Goal: Subscribe to service/newsletter

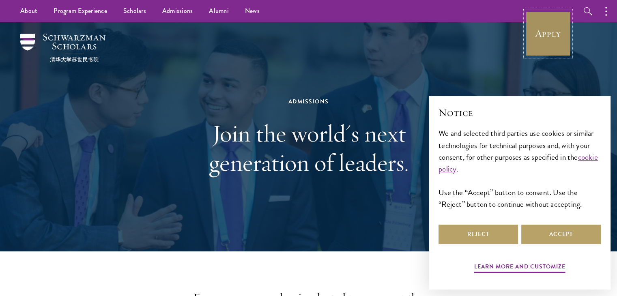
click at [554, 43] on link "Apply" at bounding box center [548, 33] width 45 height 45
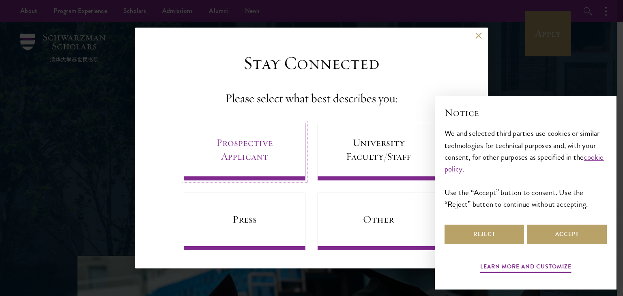
click at [218, 145] on link "Prospective Applicant" at bounding box center [245, 152] width 122 height 58
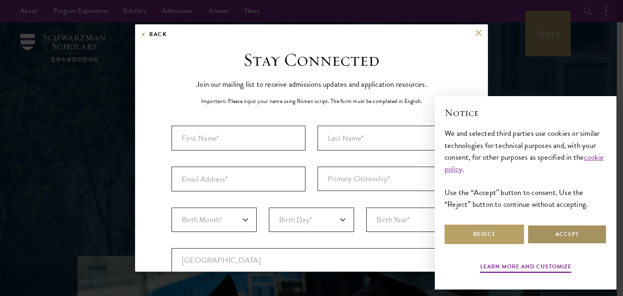
click at [557, 233] on button "Accept" at bounding box center [568, 234] width 80 height 19
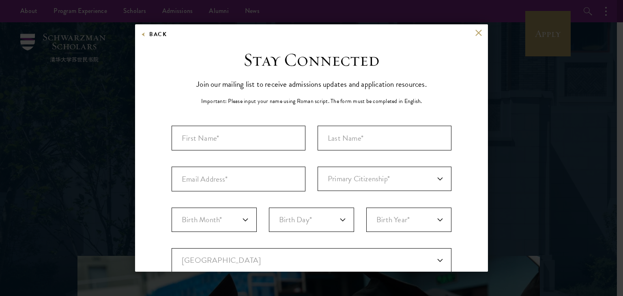
click at [234, 123] on div "Stay Connected Join our mailing list to receive admissions updates and applicat…" at bounding box center [312, 279] width 280 height 461
click at [332, 138] on input "Last Name (Family Name)*" at bounding box center [385, 138] width 134 height 25
click at [200, 138] on input "First Name*" at bounding box center [239, 138] width 134 height 25
type input "[PERSON_NAME]"
click at [359, 148] on input "Last Name (Family Name)*" at bounding box center [385, 138] width 134 height 25
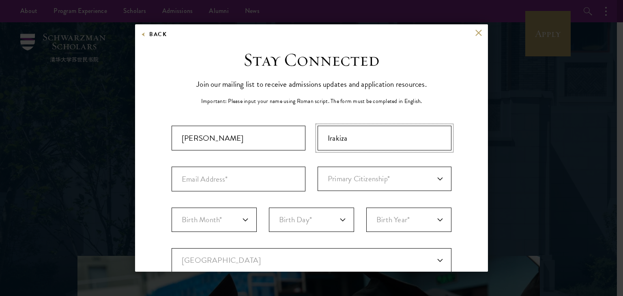
type input "Irakiza"
click at [226, 179] on input "Email Address*" at bounding box center [239, 179] width 134 height 25
type input "[EMAIL_ADDRESS][DOMAIN_NAME]"
select select "KE"
type input "[GEOGRAPHIC_DATA]"
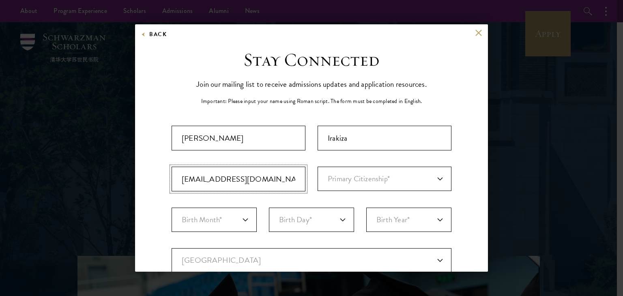
select select
click at [360, 173] on select "Primary Citizenship* [GEOGRAPHIC_DATA] [DEMOGRAPHIC_DATA] [DEMOGRAPHIC_DATA] [D…" at bounding box center [385, 179] width 134 height 24
select select "BY"
click at [318, 167] on select "Primary Citizenship* [GEOGRAPHIC_DATA] [DEMOGRAPHIC_DATA] [DEMOGRAPHIC_DATA] [D…" at bounding box center [385, 179] width 134 height 24
click at [241, 221] on select "Birth Month* January February March April May June July August September Octobe…" at bounding box center [214, 220] width 85 height 24
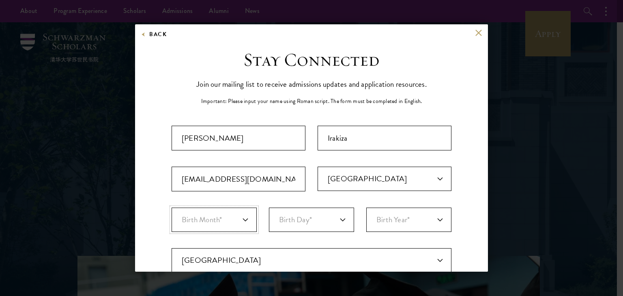
select select "12"
click at [172, 208] on select "Birth Month* January February March April May June July August September Octobe…" at bounding box center [214, 220] width 85 height 24
click at [339, 218] on select "Birth Day* 1 2 3 4 5 6 7 8 9 10 11 12 13 14 15 16 17 18 19 20 21 22 23 24 25 26…" at bounding box center [311, 220] width 85 height 24
select select "15"
click at [269, 208] on select "Birth Day* 1 2 3 4 5 6 7 8 9 10 11 12 13 14 15 16 17 18 19 20 21 22 23 24 25 26…" at bounding box center [311, 220] width 85 height 24
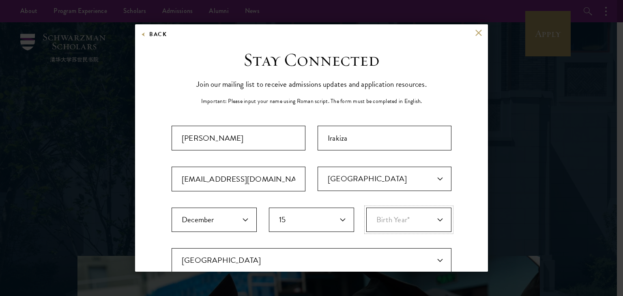
click at [436, 223] on select "Birth Year* [DEMOGRAPHIC_DATA] [DEMOGRAPHIC_DATA] [DEMOGRAPHIC_DATA] [DEMOGRAPH…" at bounding box center [408, 220] width 85 height 24
select select "1998"
click at [366, 208] on select "Birth Year* [DEMOGRAPHIC_DATA] [DEMOGRAPHIC_DATA] [DEMOGRAPHIC_DATA] [DEMOGRAPH…" at bounding box center [408, 220] width 85 height 24
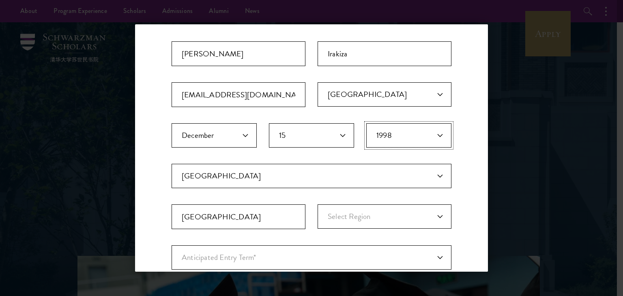
scroll to position [114, 0]
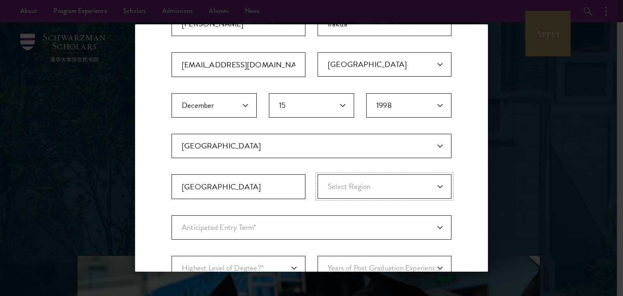
click at [436, 185] on select "Select Region [GEOGRAPHIC_DATA] [GEOGRAPHIC_DATA] [GEOGRAPHIC_DATA] [GEOGRAPHIC…" at bounding box center [385, 187] width 134 height 24
select select "[GEOGRAPHIC_DATA]"
click at [318, 175] on select "Select Region [GEOGRAPHIC_DATA] [GEOGRAPHIC_DATA] [GEOGRAPHIC_DATA] [GEOGRAPHIC…" at bounding box center [385, 187] width 134 height 24
click at [238, 228] on select "Anticipated Entry Term* [DATE] (Application opens [DATE]) Just Exploring" at bounding box center [312, 228] width 280 height 24
select select "e64b8ab3-eabb-4867-96d5-7e6b4840665f"
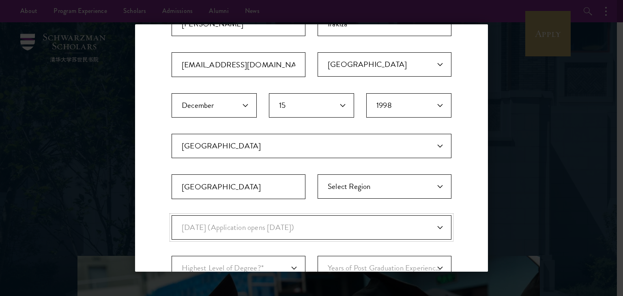
click at [172, 216] on select "Anticipated Entry Term* [DATE] (Application opens [DATE]) Just Exploring" at bounding box center [312, 228] width 280 height 24
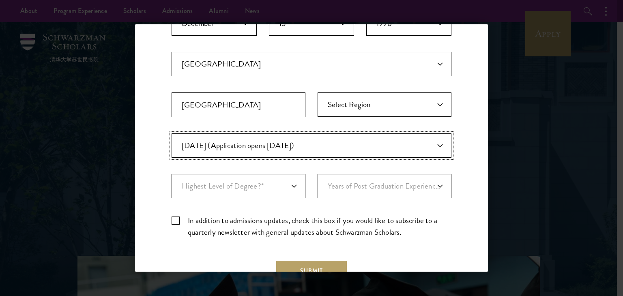
scroll to position [198, 0]
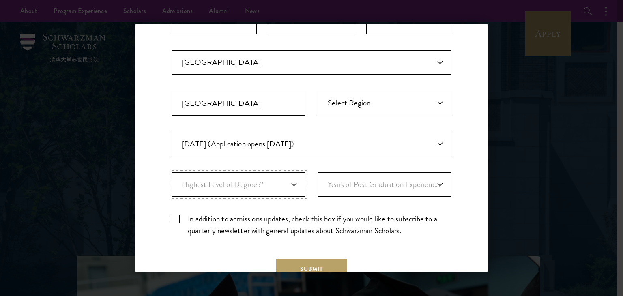
click at [293, 185] on select "Highest Level of Degree?* PHD Bachelor's Master's Current Undergraduate Student" at bounding box center [239, 184] width 134 height 24
select select "bf44f490-31e9-4d16-b1d2-df861e7933aa"
click at [172, 172] on select "Highest Level of Degree?* PHD Bachelor's Master's Current Undergraduate Student" at bounding box center [239, 184] width 134 height 24
click at [430, 181] on select "Years of Post Graduation Experience?* 1 2 3 4 5 6 7 8 9 10" at bounding box center [385, 184] width 134 height 24
select select "1"
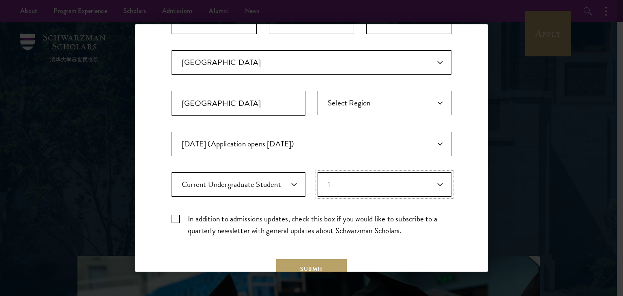
click at [318, 172] on select "Years of Post Graduation Experience?* 1 2 3 4 5 6 7 8 9 10" at bounding box center [385, 184] width 134 height 24
click at [178, 221] on label "In addition to admissions updates, check this box if you would like to subscrib…" at bounding box center [312, 225] width 280 height 24
click at [178, 218] on input "In addition to admissions updates, check this box if you would like to subscrib…" at bounding box center [312, 215] width 280 height 5
checkbox input "true"
click at [304, 265] on button "Submit" at bounding box center [311, 268] width 71 height 19
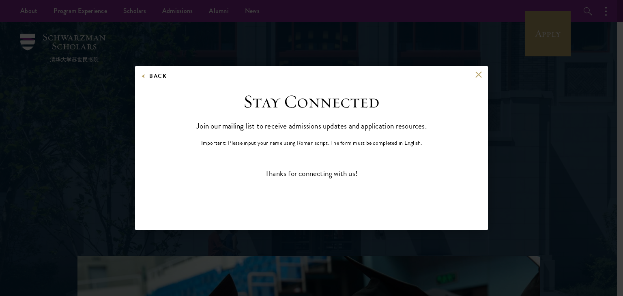
scroll to position [0, 0]
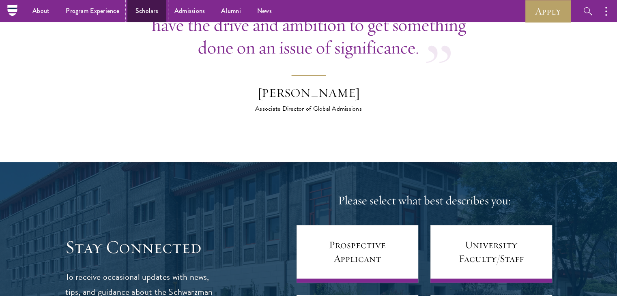
scroll to position [3272, 0]
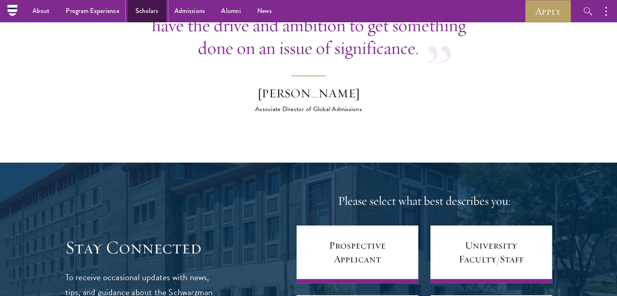
click at [149, 11] on link "Scholars" at bounding box center [146, 11] width 39 height 22
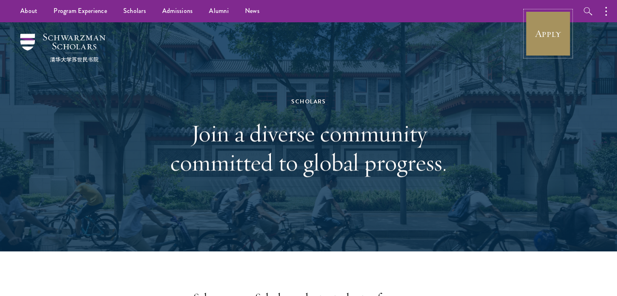
click at [545, 34] on link "Apply" at bounding box center [548, 33] width 45 height 45
